Goal: Task Accomplishment & Management: Manage account settings

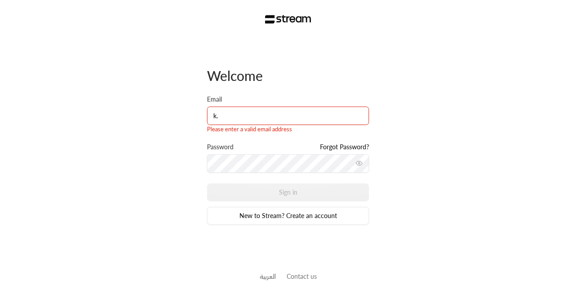
type input "[PERSON_NAME][EMAIL_ADDRESS][DOMAIN_NAME]"
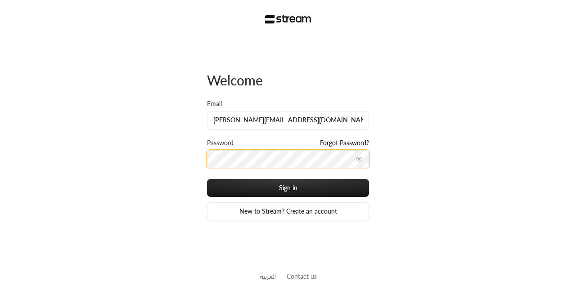
click at [207, 179] on button "Sign in" at bounding box center [288, 188] width 162 height 18
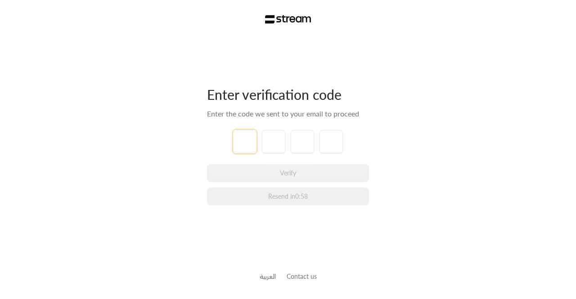
type input "1"
type input "2"
type input "3"
type input "4"
